Goal: Transaction & Acquisition: Purchase product/service

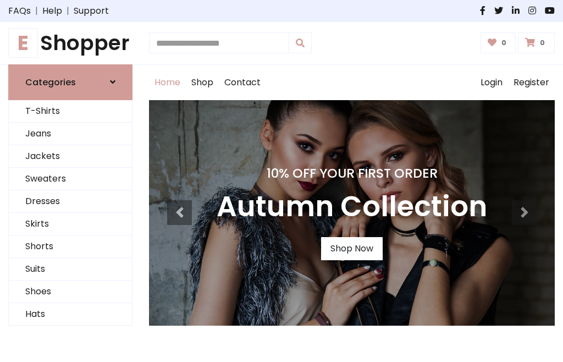
click at [282, 181] on h4 "10% Off Your First Order" at bounding box center [352, 173] width 271 height 15
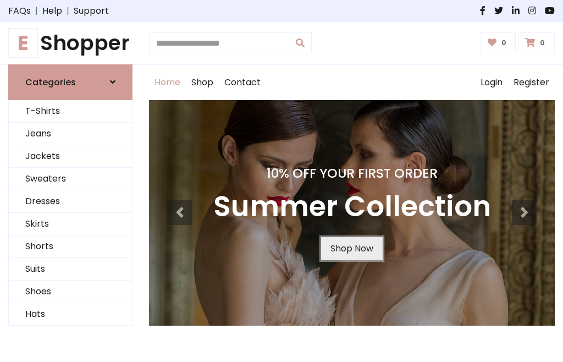
click at [352, 248] on link "Shop Now" at bounding box center [352, 248] width 62 height 23
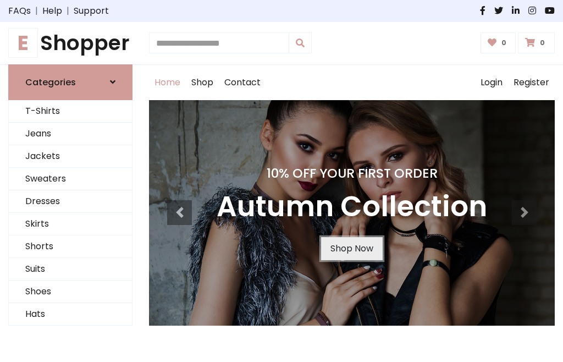
click at [352, 248] on link "Shop Now" at bounding box center [352, 248] width 62 height 23
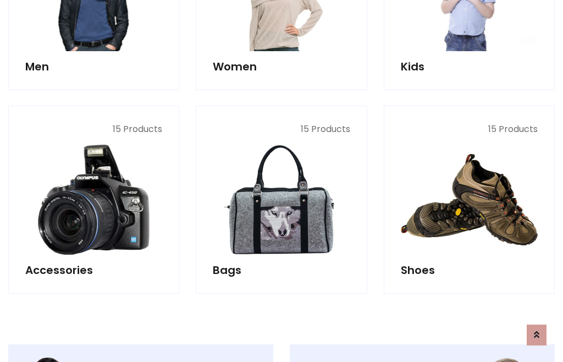
scroll to position [1097, 0]
